Goal: Task Accomplishment & Management: Complete application form

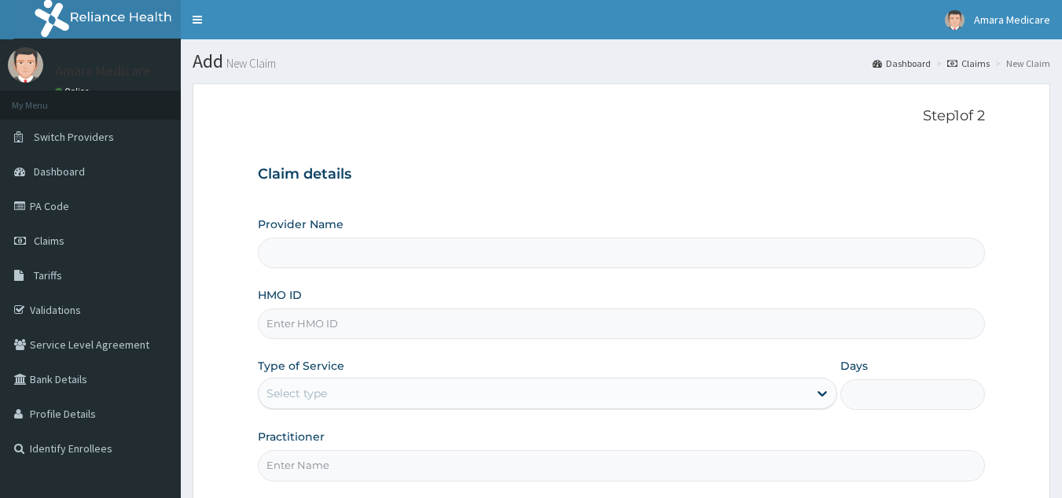
type input "Amara Medicare- Optical , Sangotedo"
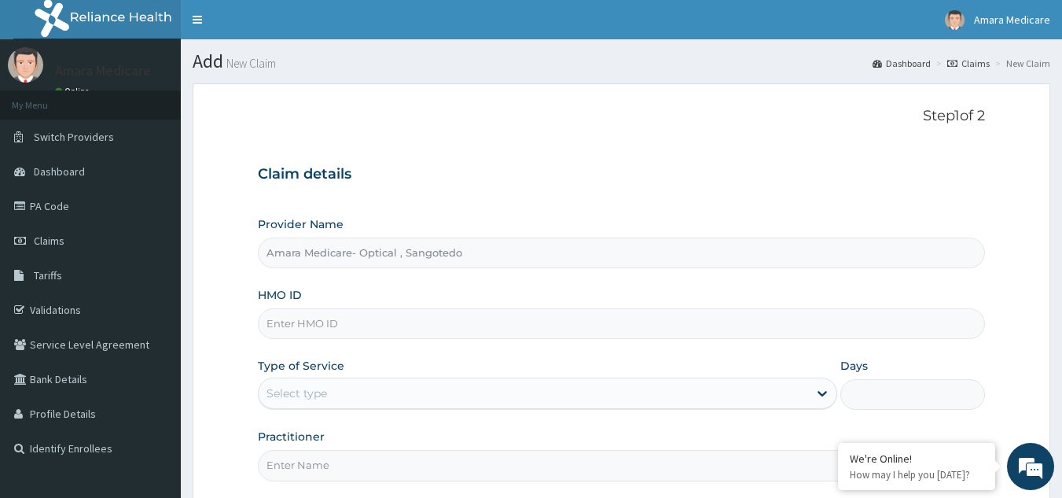
click at [296, 325] on input "HMO ID" at bounding box center [622, 323] width 728 height 31
paste input "RAP/10002/A"
type input "RAP/10002/A"
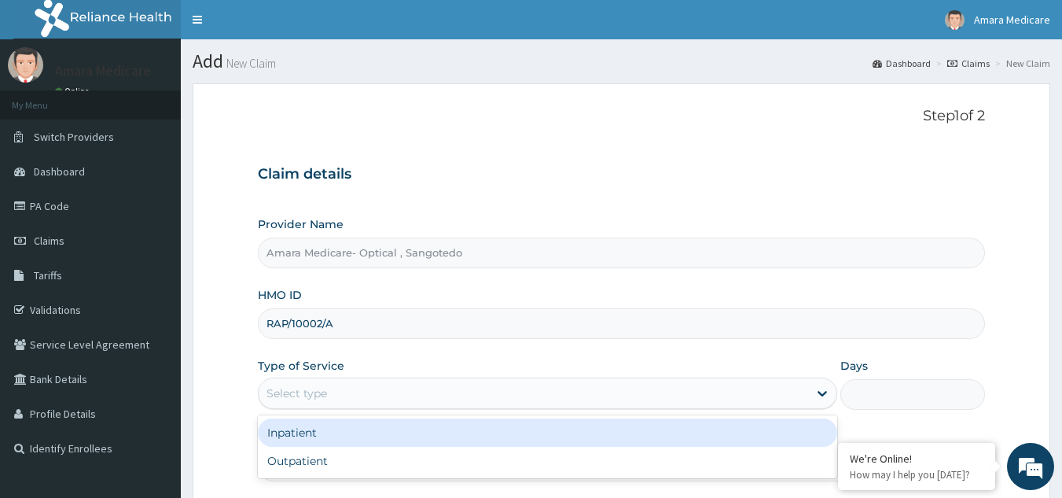
click at [310, 395] on div "Select type" at bounding box center [296, 393] width 61 height 16
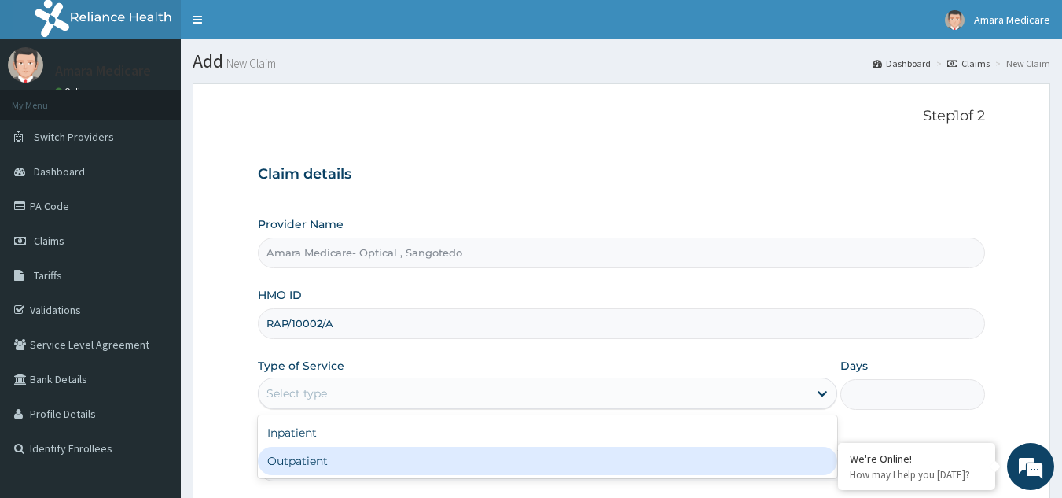
click at [274, 465] on div "Outpatient" at bounding box center [547, 460] width 579 height 28
type input "1"
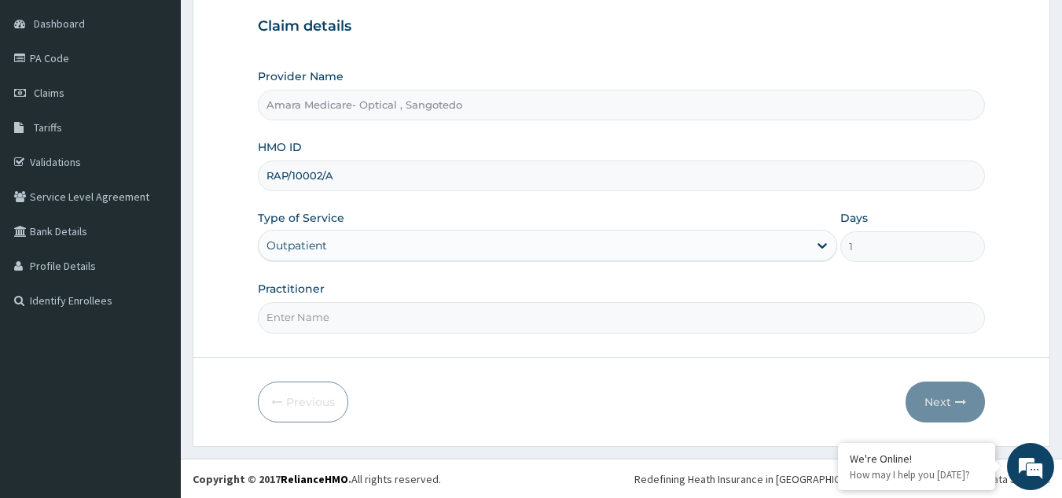
scroll to position [149, 0]
click at [301, 314] on input "Practitioner" at bounding box center [622, 316] width 728 height 31
type input "dr [PERSON_NAME]"
click at [960, 395] on button "Next" at bounding box center [945, 400] width 79 height 41
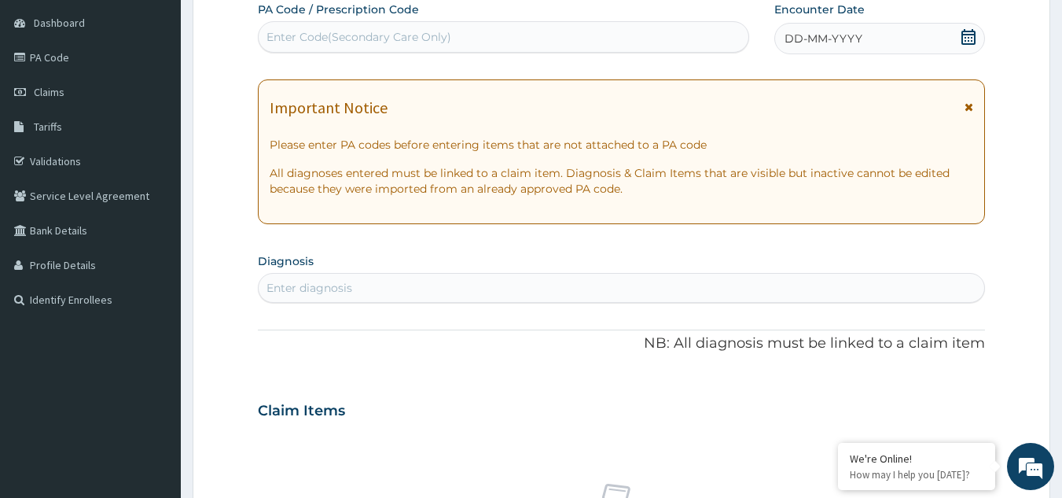
click at [347, 31] on div "Enter Code(Secondary Care Only)" at bounding box center [358, 37] width 185 height 16
paste input "PA/5A1AEC"
type input "PA/5A1AEC"
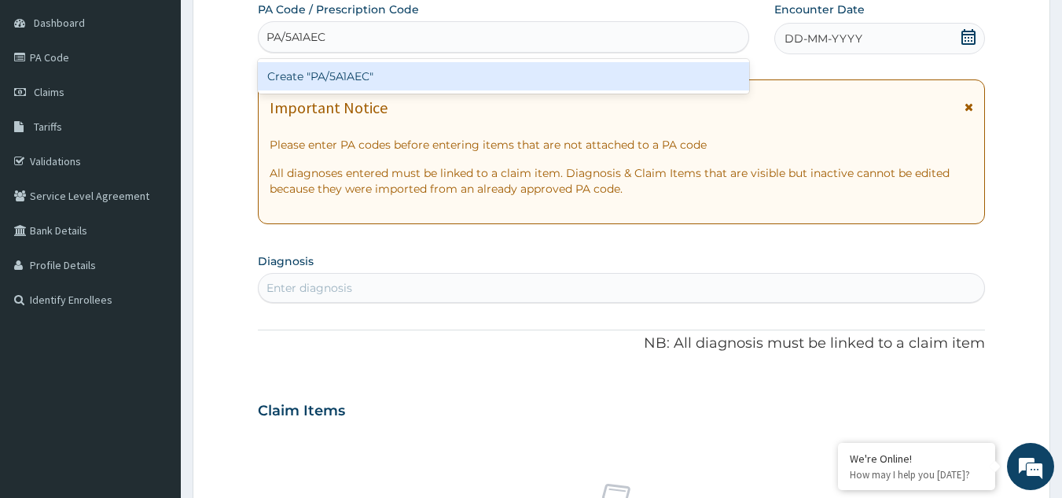
click at [314, 72] on div "Create "PA/5A1AEC"" at bounding box center [504, 76] width 492 height 28
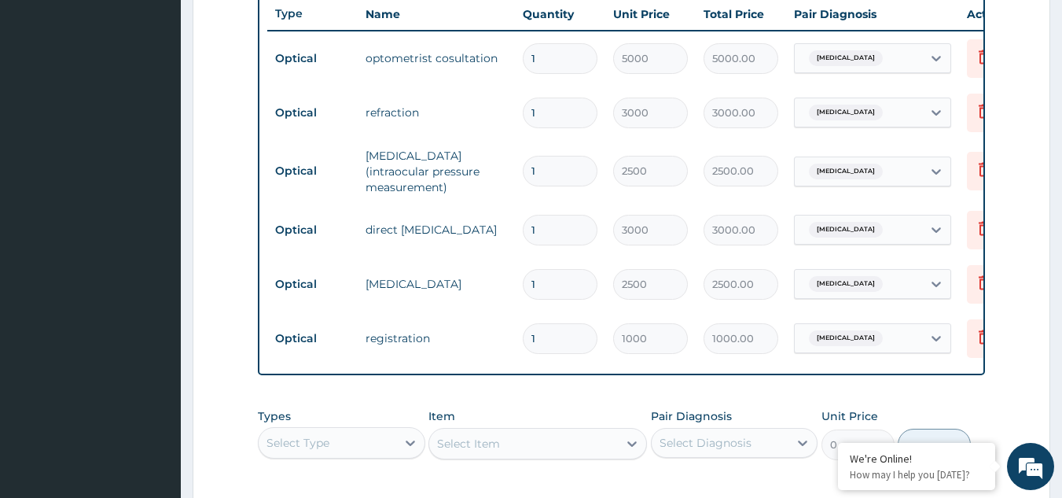
scroll to position [844, 0]
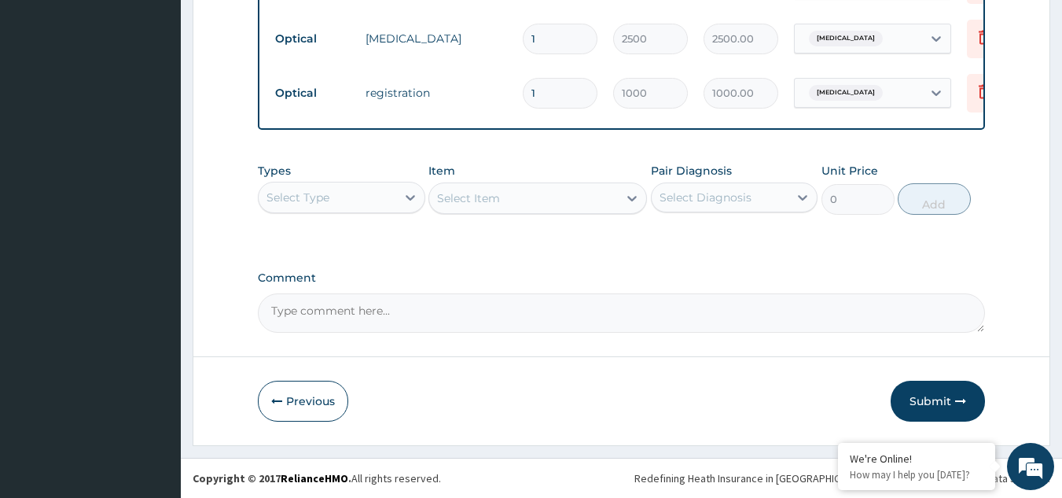
drag, startPoint x: 935, startPoint y: 391, endPoint x: 928, endPoint y: 384, distance: 10.6
click at [934, 391] on button "Submit" at bounding box center [938, 400] width 94 height 41
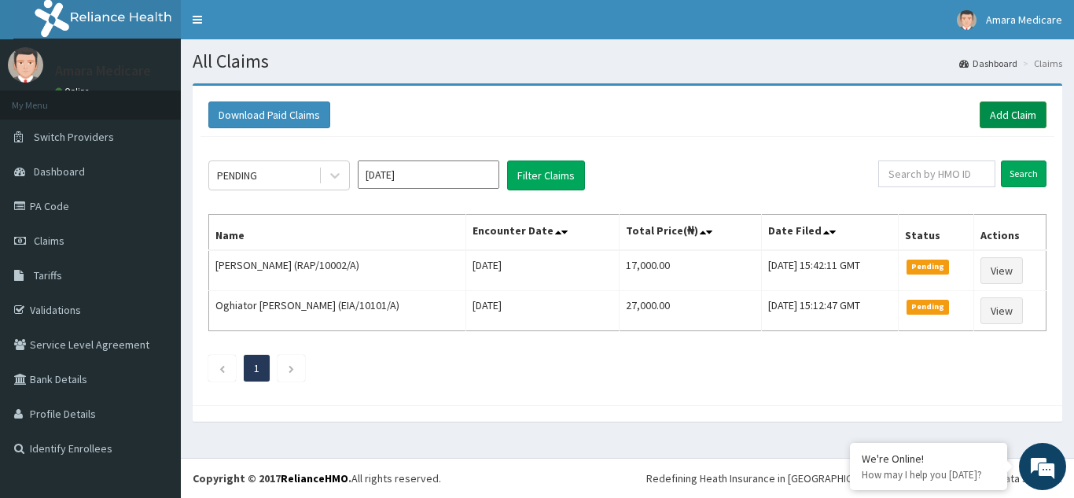
click at [1022, 105] on link "Add Claim" at bounding box center [1012, 114] width 67 height 27
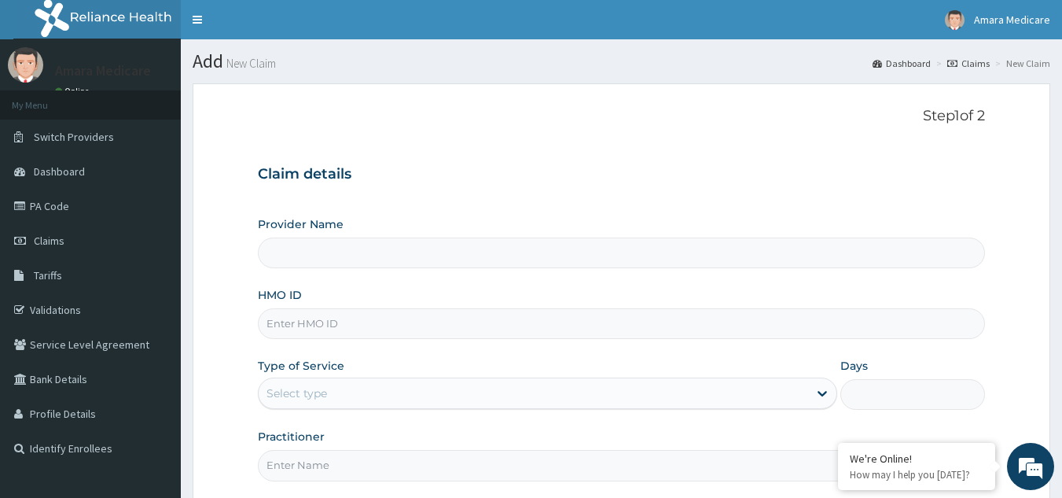
click at [302, 329] on input "HMO ID" at bounding box center [622, 323] width 728 height 31
type input "CTD/10003/A"
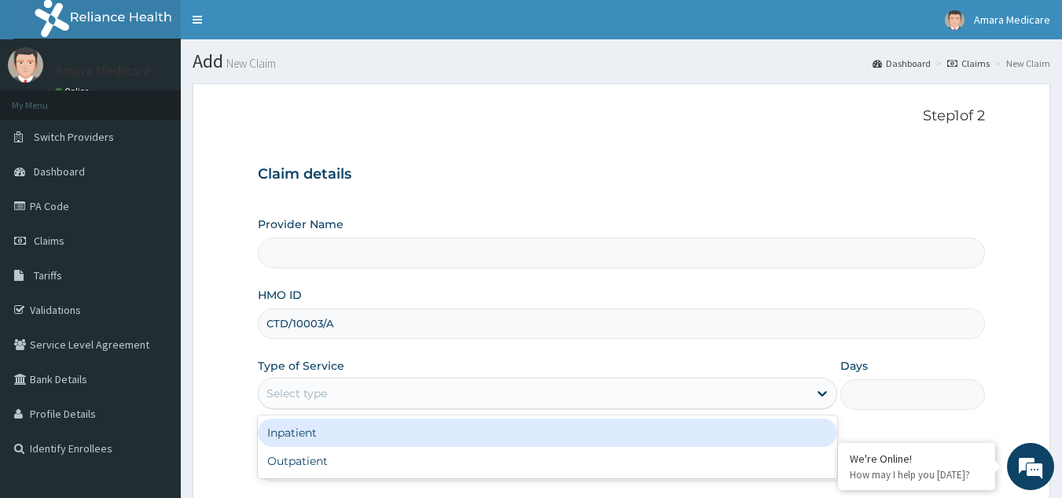
click at [287, 393] on div "Select type" at bounding box center [296, 393] width 61 height 16
type input "Amara Medicare- Optical , Sangotedo"
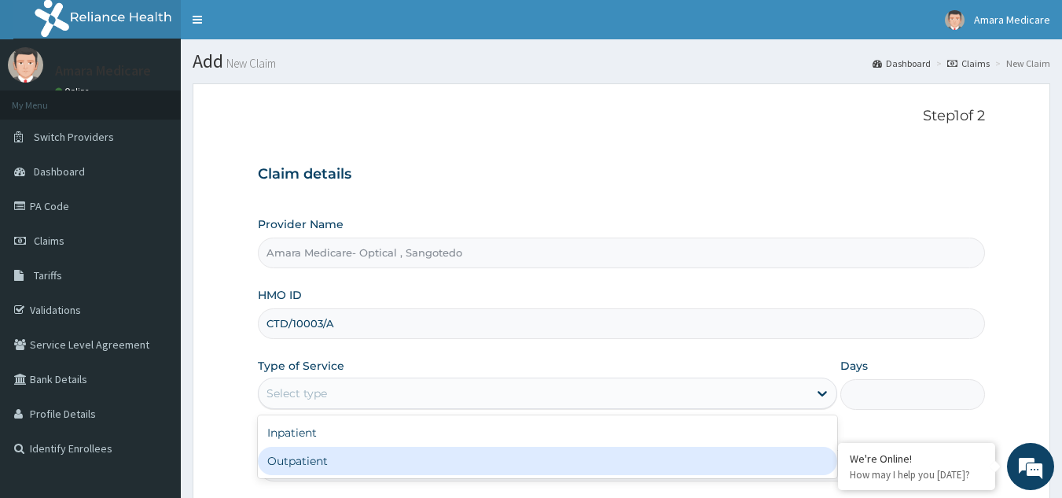
drag, startPoint x: 288, startPoint y: 459, endPoint x: 316, endPoint y: 405, distance: 60.8
click at [288, 457] on div "Outpatient" at bounding box center [547, 460] width 579 height 28
type input "1"
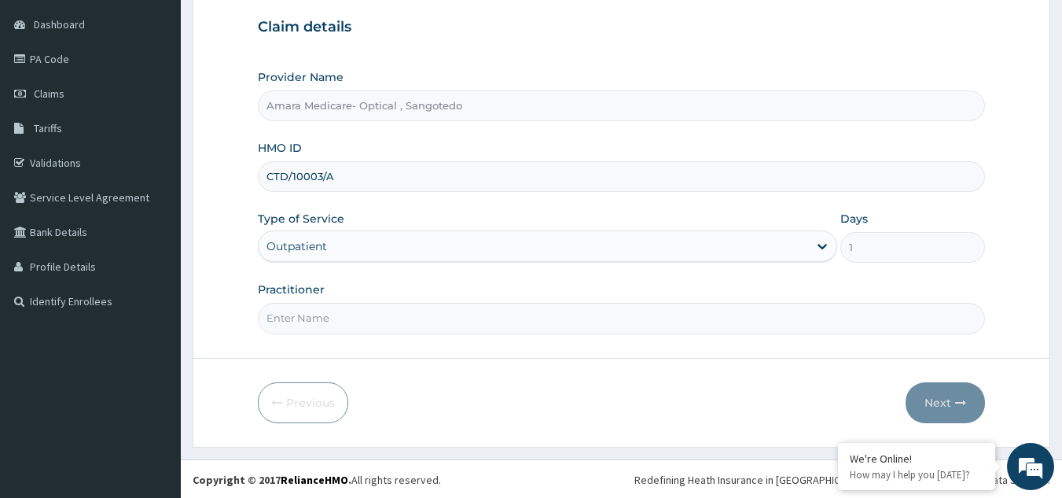
scroll to position [149, 0]
click at [314, 319] on input "Practitioner" at bounding box center [622, 316] width 728 height 31
type input "dr esther"
click at [958, 401] on icon "button" at bounding box center [960, 400] width 11 height 11
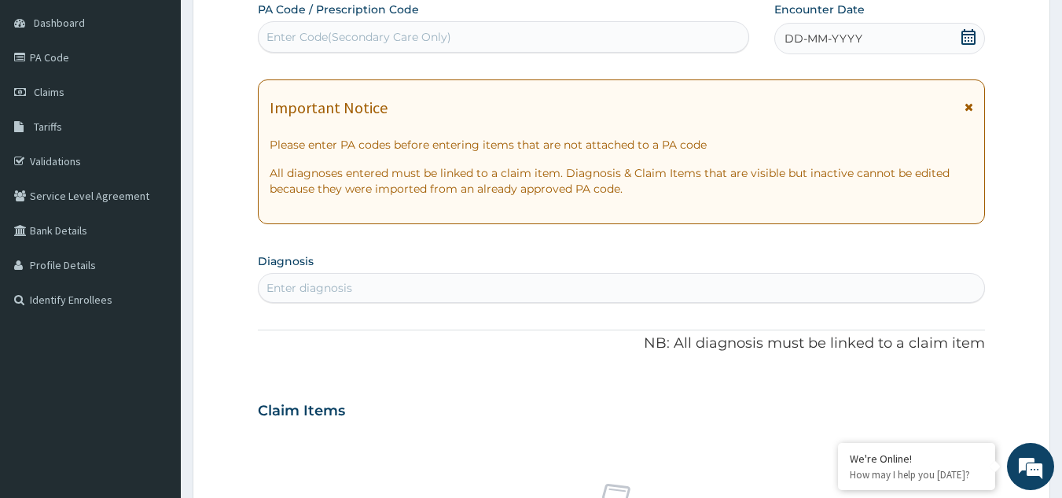
scroll to position [0, 0]
click at [333, 35] on div "Enter Code(Secondary Care Only)" at bounding box center [358, 37] width 185 height 16
paste input "PA/E9B228"
type input "PA/E9B228"
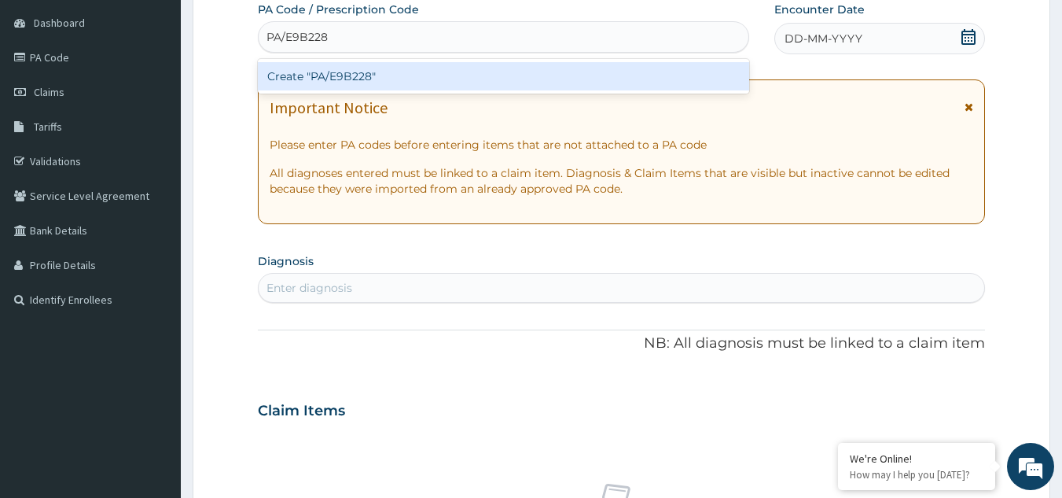
click at [326, 75] on div "Create "PA/E9B228"" at bounding box center [504, 76] width 492 height 28
